Goal: Task Accomplishment & Management: Manage account settings

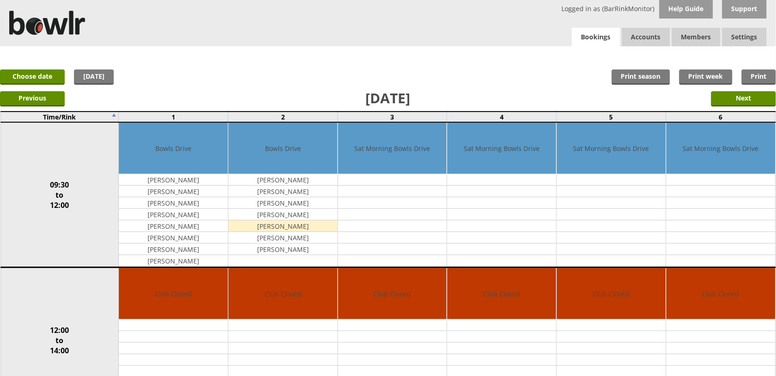
click at [609, 38] on link "Bookings" at bounding box center [596, 37] width 48 height 19
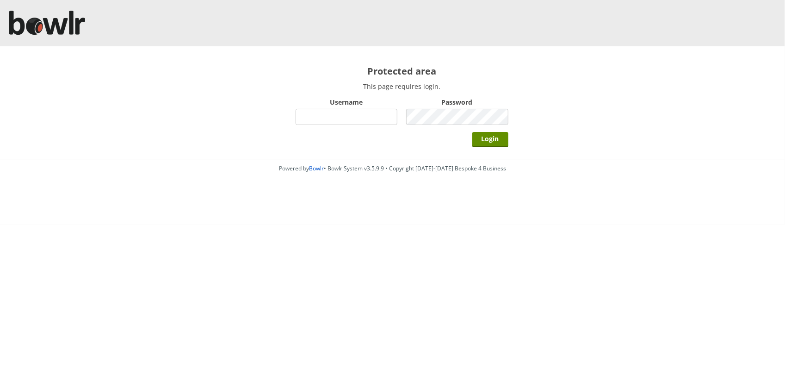
drag, startPoint x: 0, startPoint y: 0, endPoint x: 368, endPoint y: 111, distance: 384.2
click at [368, 111] on input "Username" at bounding box center [347, 117] width 102 height 16
type input "hornseaindoorbowlsclub"
click at [472, 132] on input "Login" at bounding box center [490, 139] width 36 height 15
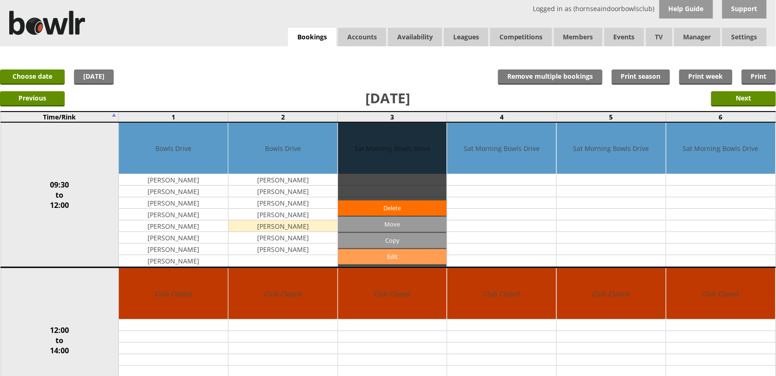
click at [377, 251] on link "Edit" at bounding box center [392, 256] width 109 height 15
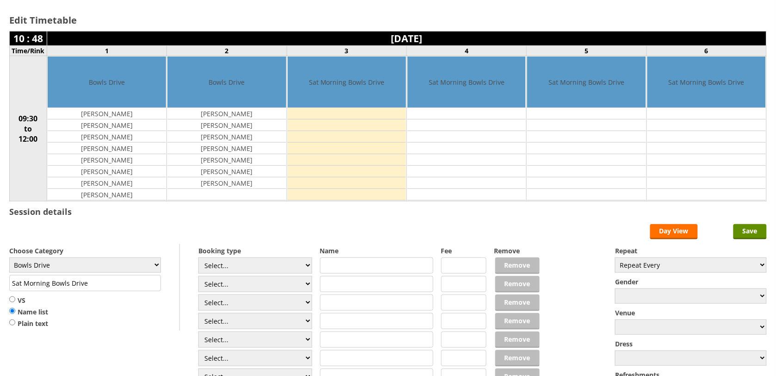
scroll to position [116, 0]
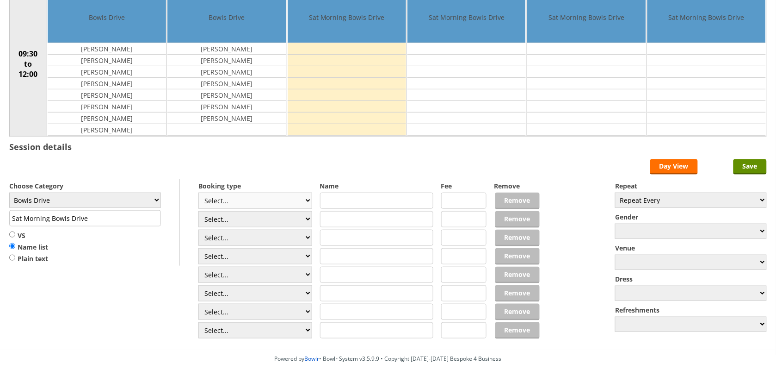
click at [216, 202] on select "Select... Club Competition (Member) Club Competition (Visitor) National (Member…" at bounding box center [255, 200] width 114 height 16
select select "1_50"
click at [198, 194] on select "Select... Club Competition (Member) Club Competition (Visitor) National (Member…" at bounding box center [255, 200] width 114 height 16
type input "Bowls Drive"
type input "5.0000"
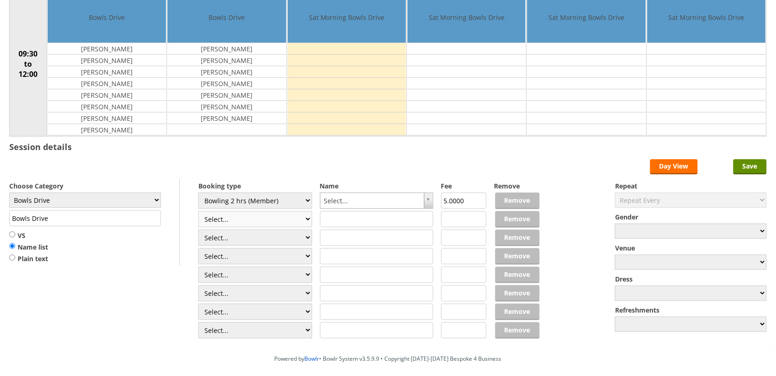
click at [270, 216] on select "Select... Club Competition (Member) Club Competition (Visitor) National (Member…" at bounding box center [255, 219] width 114 height 16
select select "1_50"
click at [198, 212] on select "Select... Club Competition (Member) Club Competition (Visitor) National (Member…" at bounding box center [255, 219] width 114 height 16
type input "5.0000"
click at [280, 244] on select "Select... Club Competition (Member) Club Competition (Visitor) National (Member…" at bounding box center [255, 237] width 114 height 16
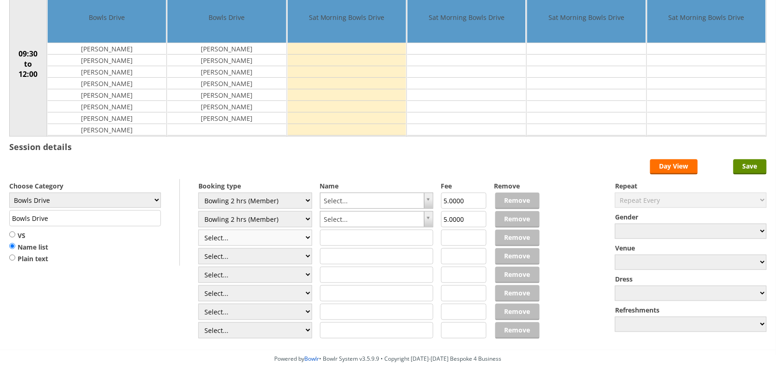
select select "1_50"
click at [198, 231] on select "Select... Club Competition (Member) Club Competition (Visitor) National (Member…" at bounding box center [255, 237] width 114 height 16
type input "5.0000"
click at [266, 256] on select "Select... Club Competition (Member) Club Competition (Visitor) National (Member…" at bounding box center [255, 256] width 114 height 16
select select "1_50"
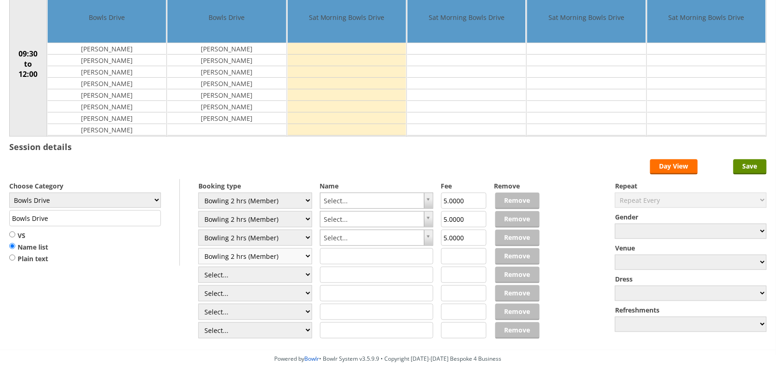
click at [198, 249] on select "Select... Club Competition (Member) Club Competition (Visitor) National (Member…" at bounding box center [255, 256] width 114 height 16
type input "5.0000"
click at [258, 280] on select "Select... Club Competition (Member) Club Competition (Visitor) National (Member…" at bounding box center [255, 274] width 114 height 16
select select "1_50"
click at [198, 268] on select "Select... Club Competition (Member) Club Competition (Visitor) National (Member…" at bounding box center [255, 274] width 114 height 16
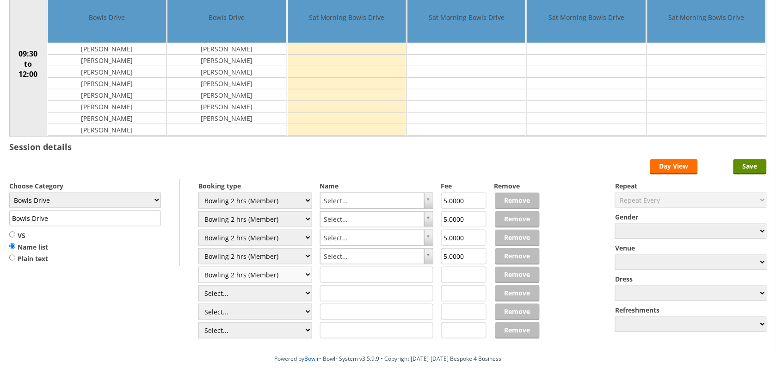
type input "5.0000"
click at [267, 292] on select "Select... Club Competition (Member) Club Competition (Visitor) National (Member…" at bounding box center [255, 293] width 114 height 16
select select "1_50"
click at [198, 286] on select "Select... Club Competition (Member) Club Competition (Visitor) National (Member…" at bounding box center [255, 293] width 114 height 16
type input "5.0000"
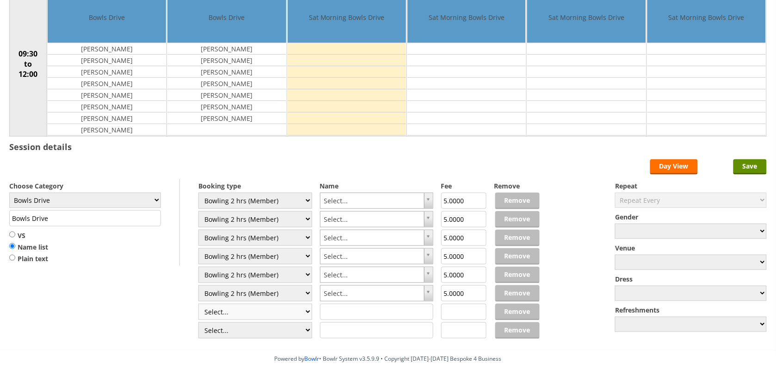
click at [264, 317] on select "Select... Club Competition (Member) Club Competition (Visitor) National (Member…" at bounding box center [255, 311] width 114 height 16
select select "1_50"
click at [198, 305] on select "Select... Club Competition (Member) Club Competition (Visitor) National (Member…" at bounding box center [255, 311] width 114 height 16
type input "5.0000"
click at [251, 335] on select "Select... Club Competition (Member) Club Competition (Visitor) National (Member…" at bounding box center [255, 330] width 114 height 16
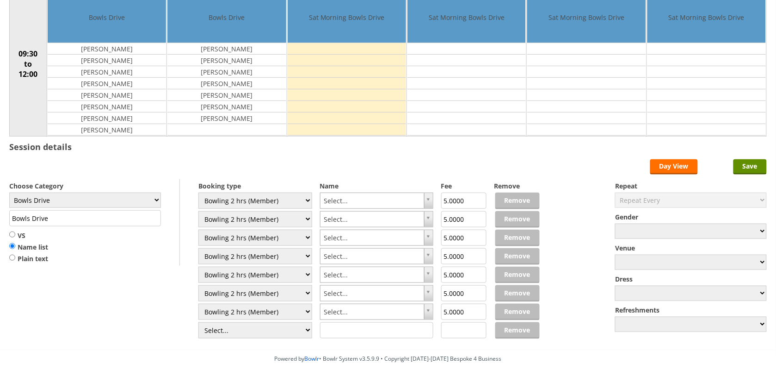
select select "1_50"
click at [198, 323] on select "Select... Club Competition (Member) Club Competition (Visitor) National (Member…" at bounding box center [255, 330] width 114 height 16
type input "5.0000"
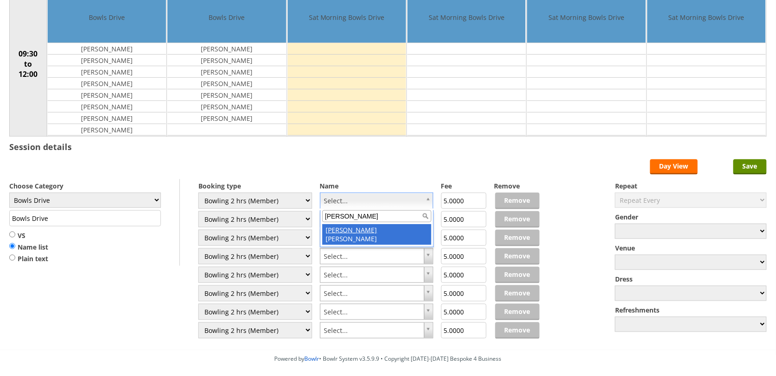
type input "marty"
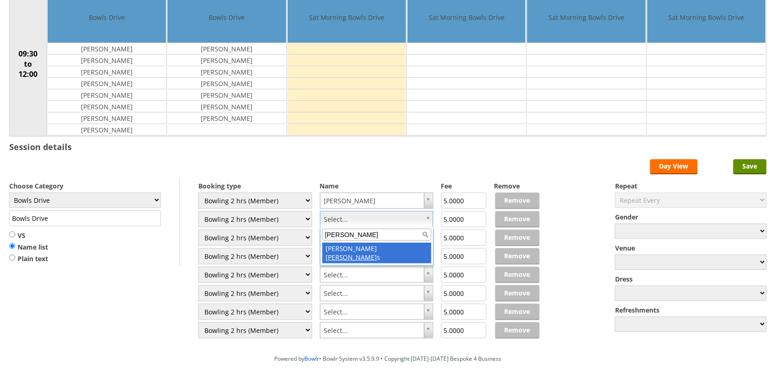
type input "thoma"
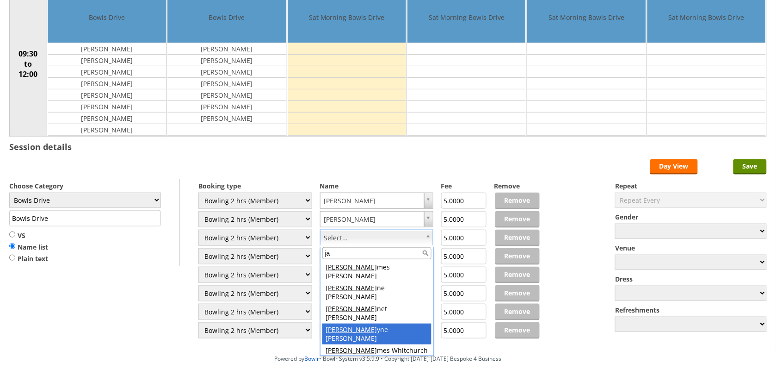
type input "ja"
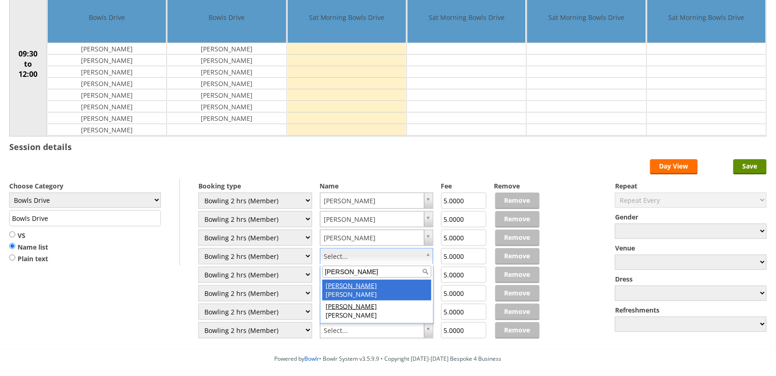
type input "russ"
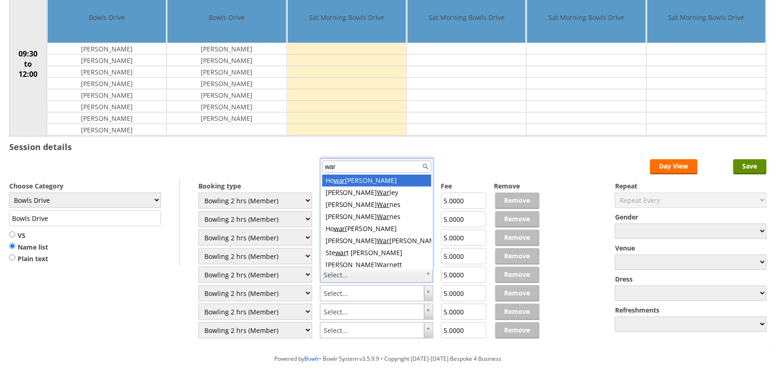
scroll to position [3, 0]
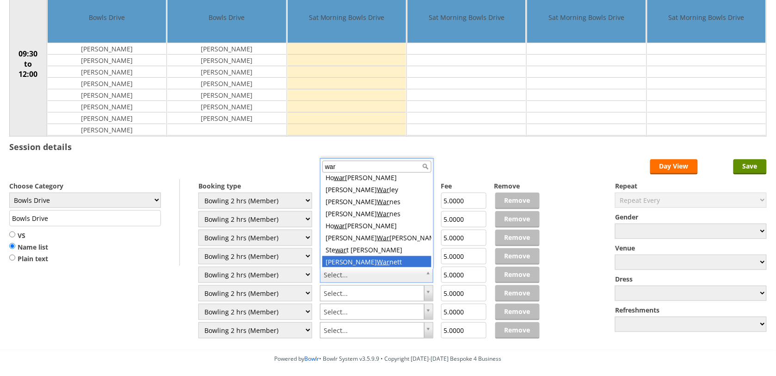
type input "war"
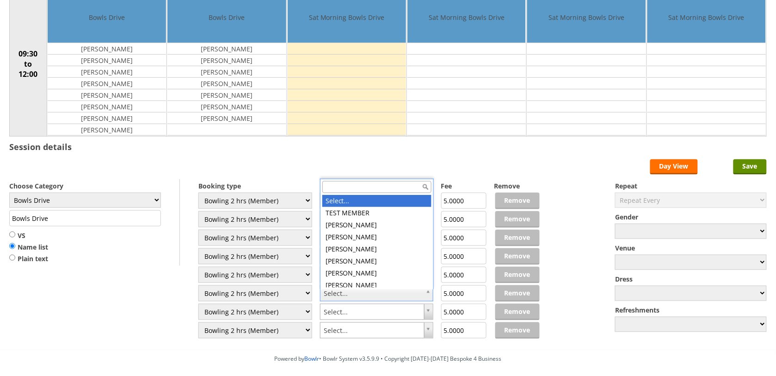
type input "r"
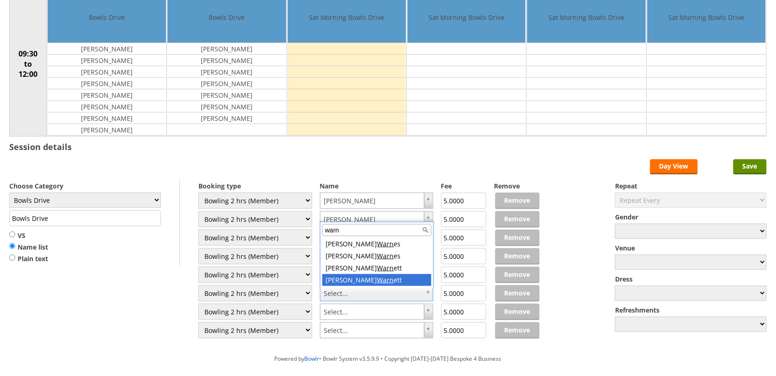
type input "warn"
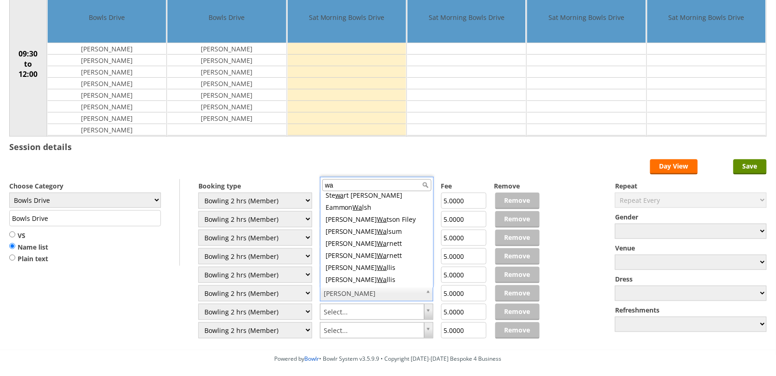
scroll to position [0, 0]
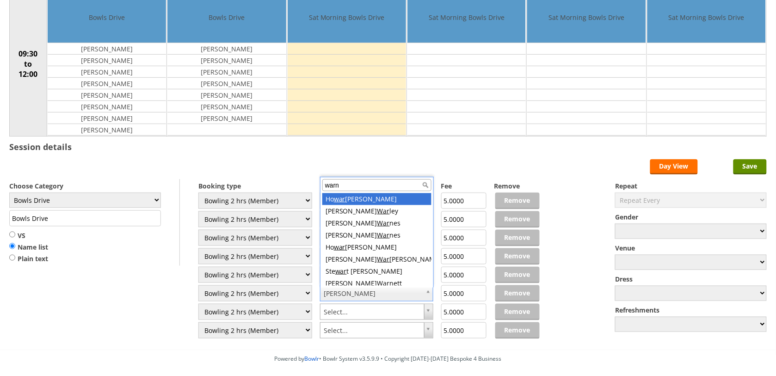
type input "warne"
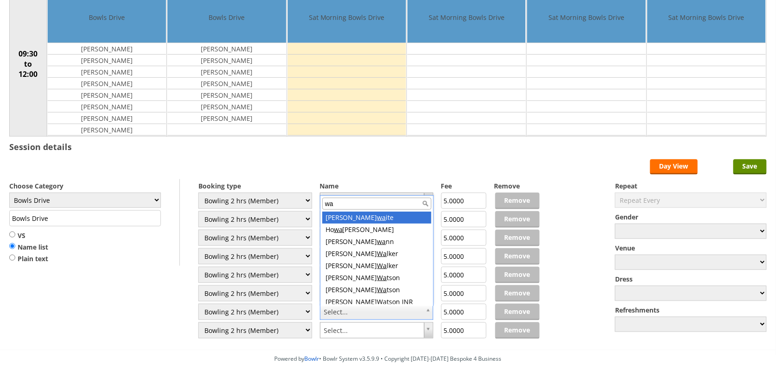
type input "war"
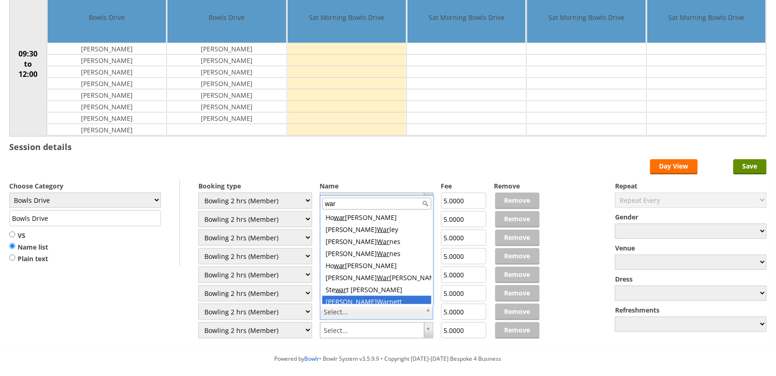
scroll to position [3, 0]
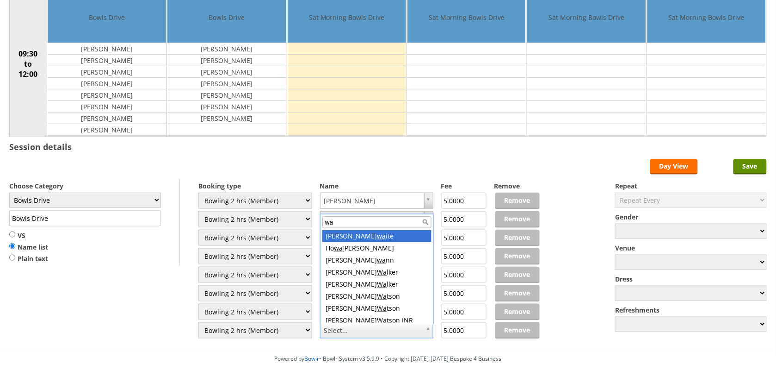
type input "war"
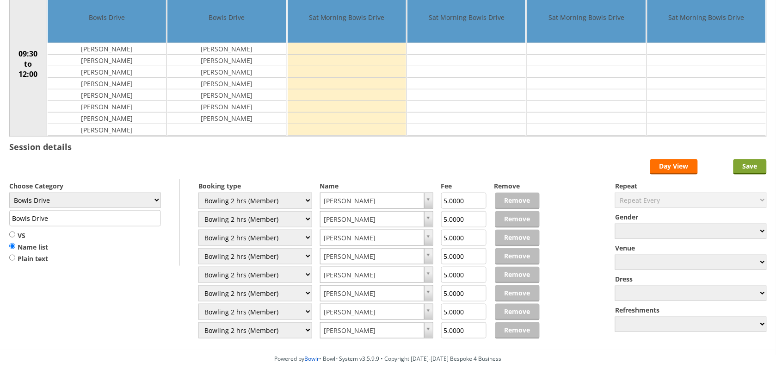
click at [738, 167] on input "Save" at bounding box center [749, 166] width 33 height 15
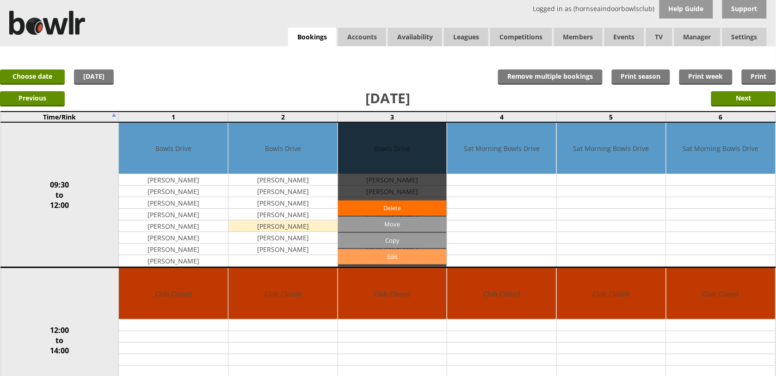
click at [385, 255] on link "Edit" at bounding box center [392, 256] width 109 height 15
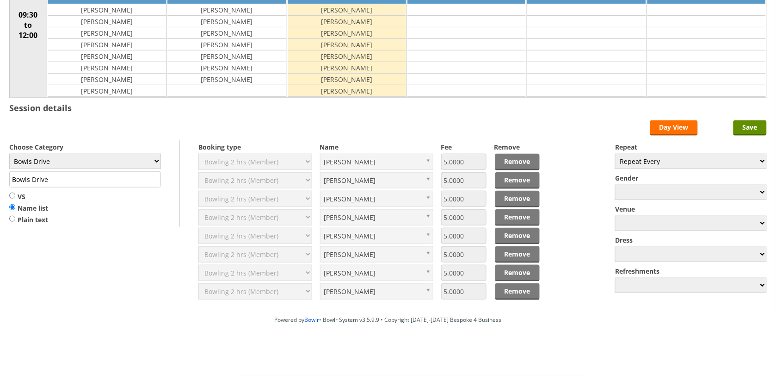
scroll to position [158, 0]
click at [518, 250] on link "Remove" at bounding box center [517, 254] width 44 height 17
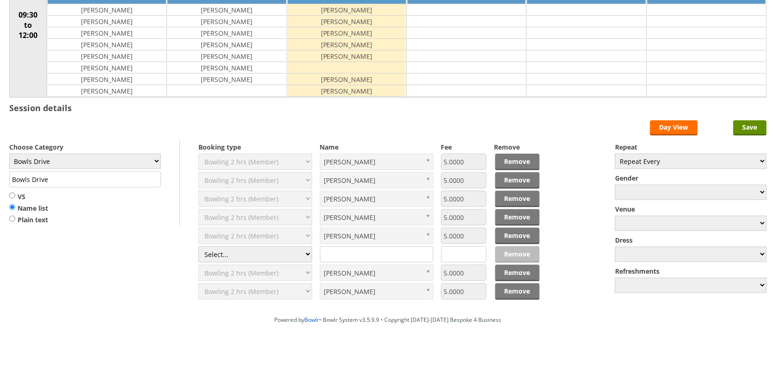
select select "1_50"
click at [198, 246] on select "Select... Club Competition (Member) Club Competition (Visitor) National (Member…" at bounding box center [255, 254] width 114 height 16
type input "5.0000"
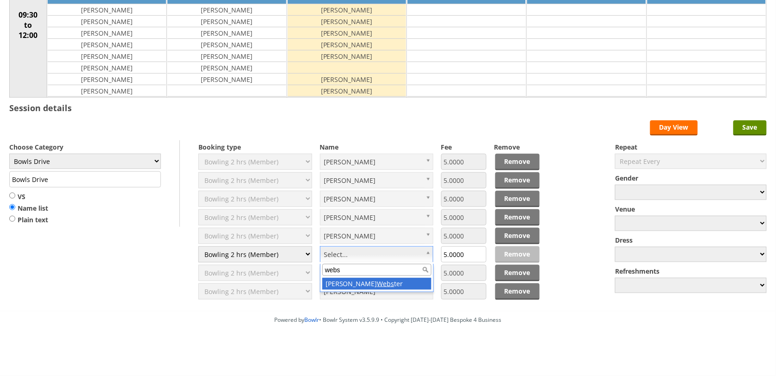
type input "webs"
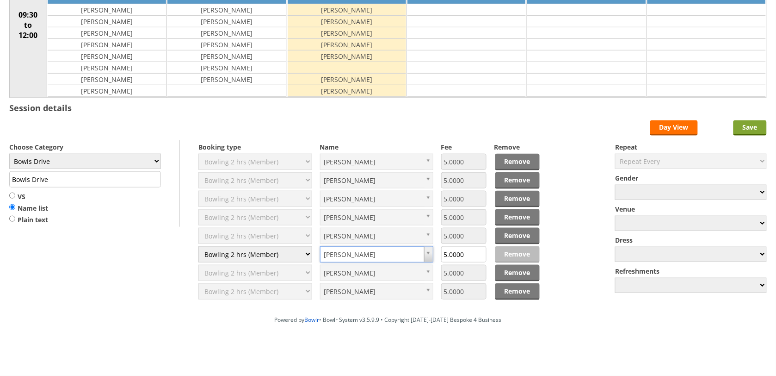
click at [737, 126] on input "Save" at bounding box center [749, 127] width 33 height 15
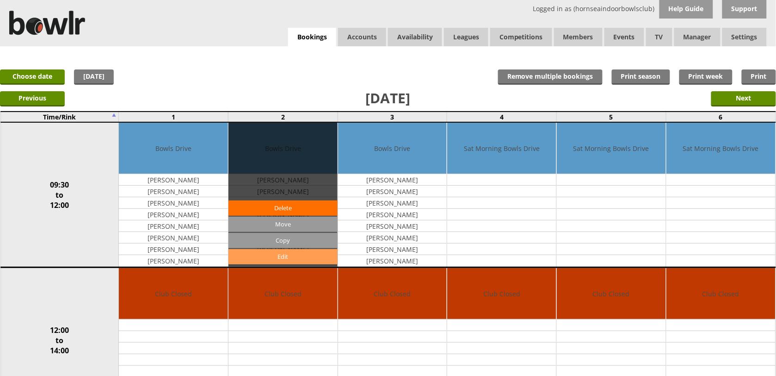
click at [314, 257] on link "Edit" at bounding box center [282, 256] width 109 height 15
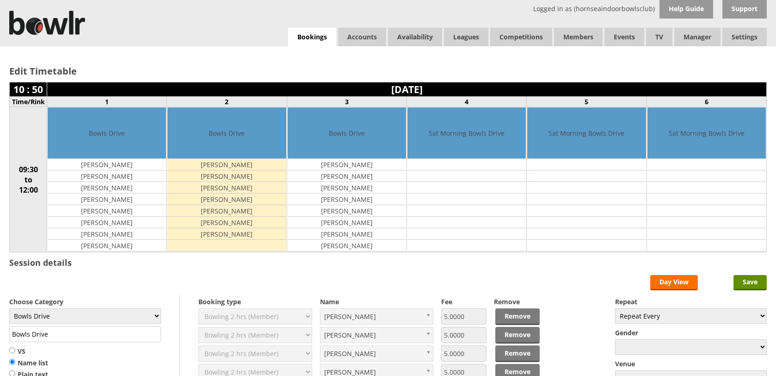
scroll to position [91, 0]
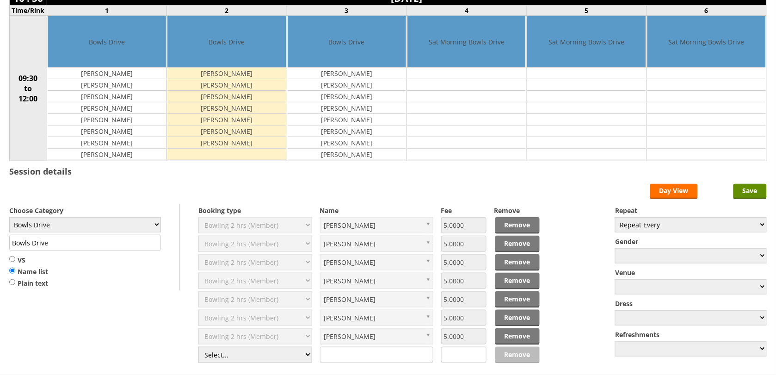
select select "1_50"
click at [198, 348] on select "Select... Club Competition (Member) Club Competition (Visitor) National (Member…" at bounding box center [255, 354] width 114 height 16
type input "5.0000"
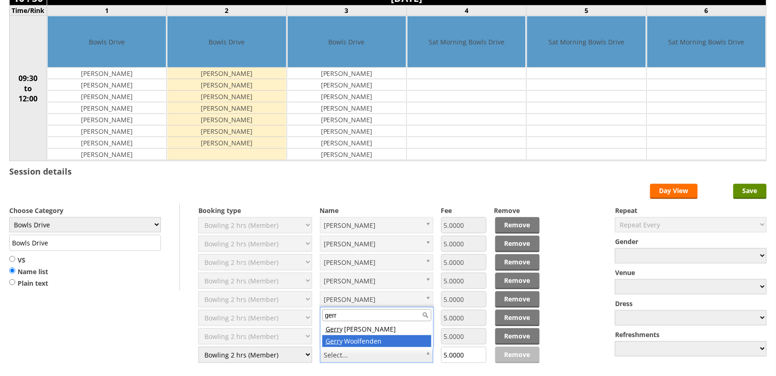
type input "gerr"
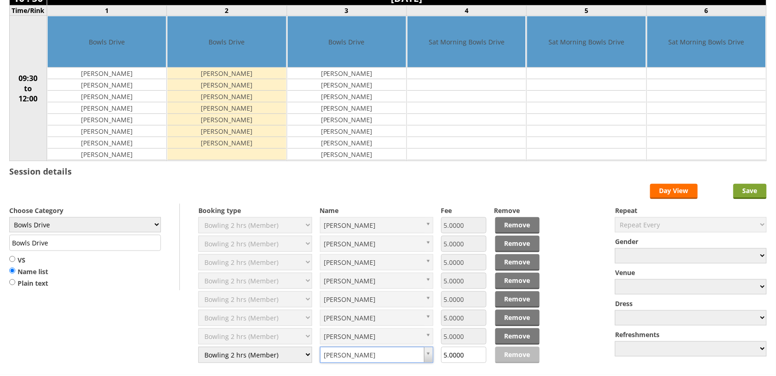
click at [751, 195] on input "Save" at bounding box center [749, 191] width 33 height 15
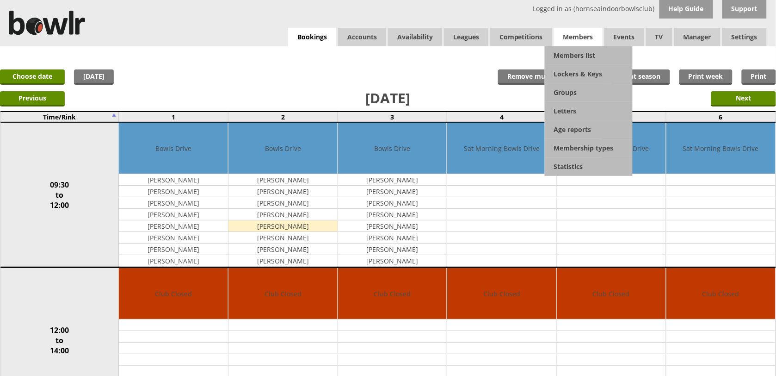
click at [582, 40] on span "Members" at bounding box center [578, 37] width 49 height 18
click at [582, 54] on link "Members list" at bounding box center [589, 55] width 88 height 18
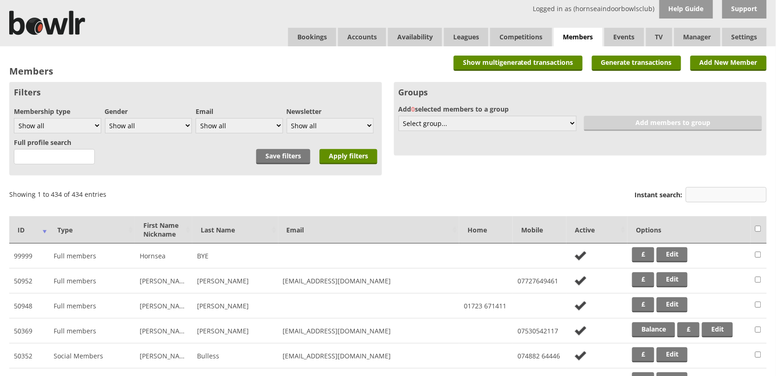
click at [724, 195] on input "Instant search:" at bounding box center [726, 194] width 81 height 15
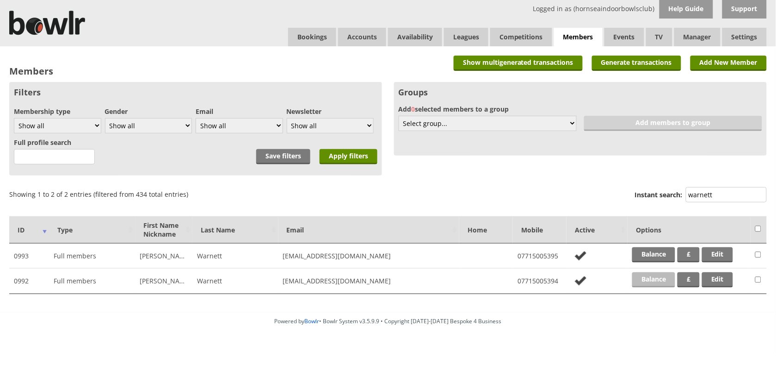
type input "warnett"
click at [662, 276] on link "Balance" at bounding box center [653, 279] width 43 height 15
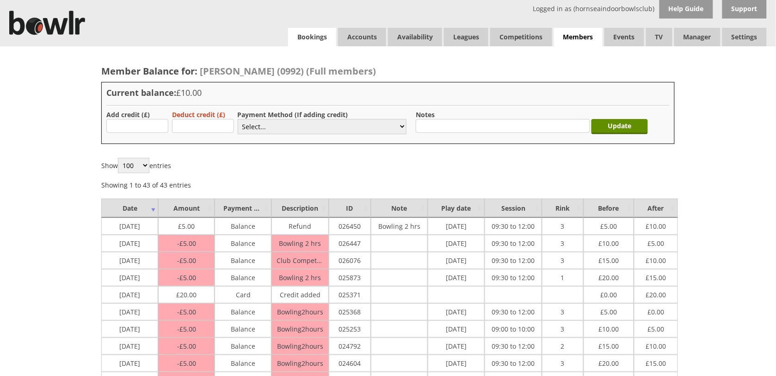
click at [296, 34] on link "Bookings" at bounding box center [312, 37] width 48 height 18
